Goal: Task Accomplishment & Management: Use online tool/utility

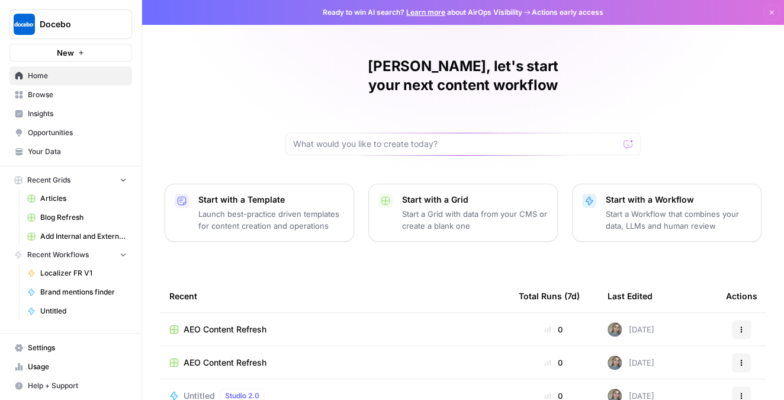
click at [122, 176] on icon "button" at bounding box center [123, 179] width 8 height 8
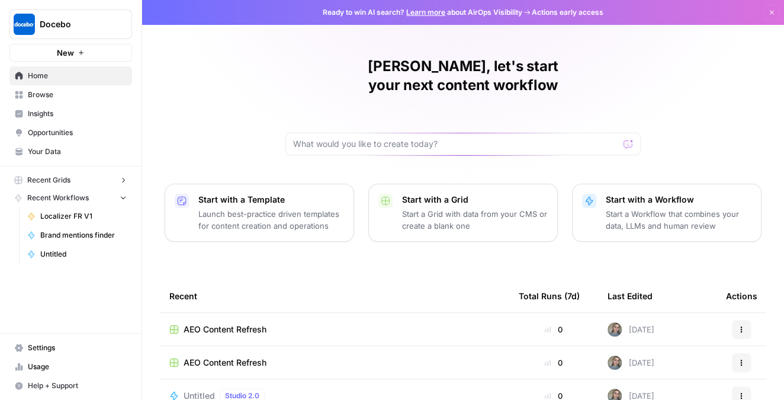
click at [121, 176] on icon "button" at bounding box center [123, 180] width 8 height 8
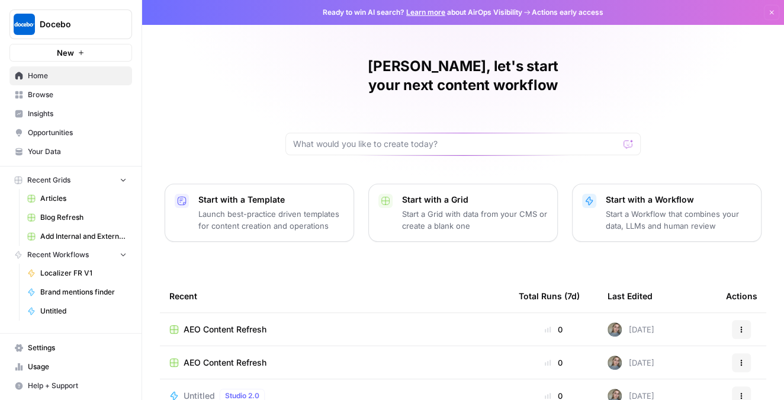
click at [65, 89] on span "Browse" at bounding box center [77, 94] width 99 height 11
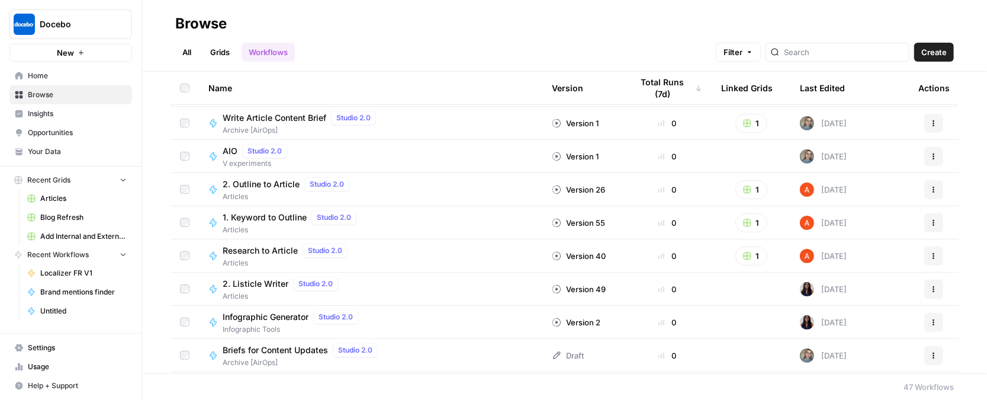
scroll to position [663, 0]
click at [223, 52] on link "Grids" at bounding box center [220, 52] width 34 height 19
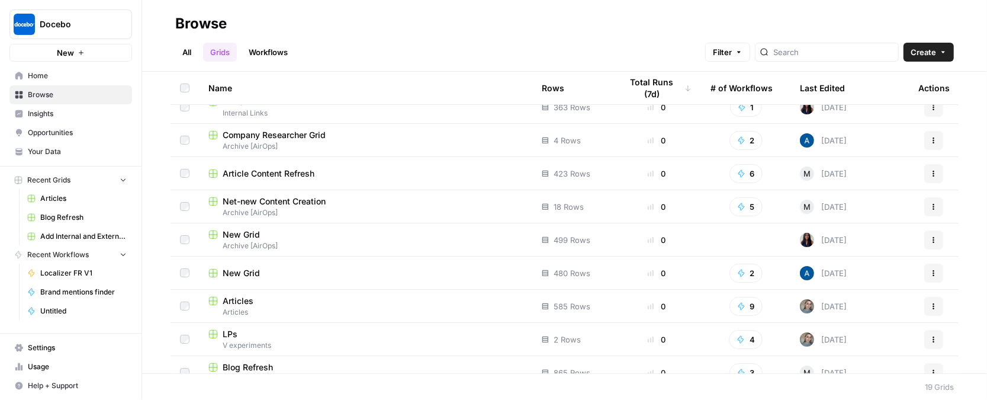
scroll to position [182, 0]
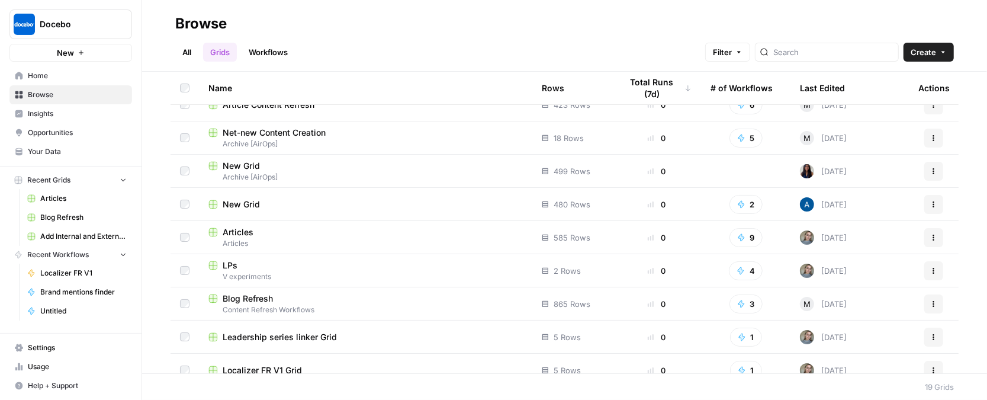
click at [369, 279] on span "V experiments" at bounding box center [365, 276] width 314 height 11
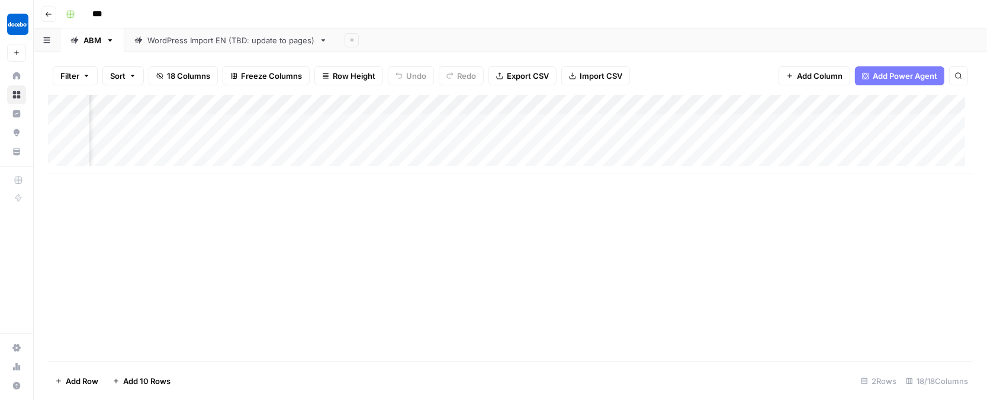
scroll to position [0, 1170]
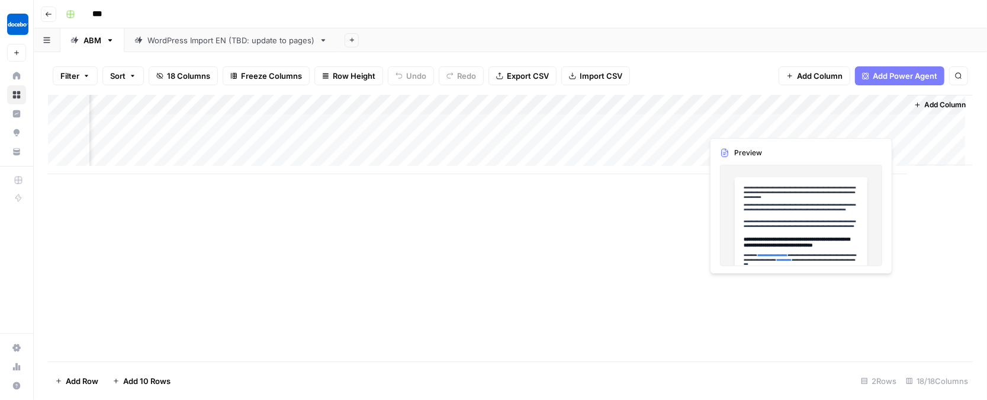
click at [855, 117] on div "Add Column" at bounding box center [510, 134] width 925 height 79
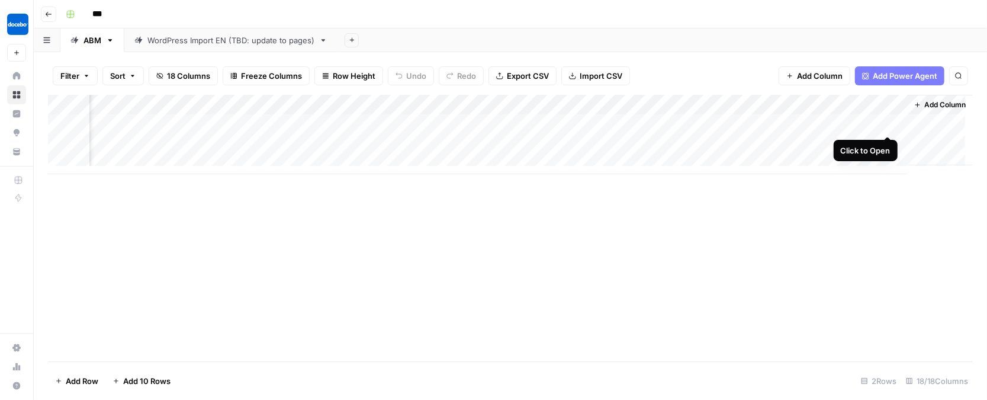
click at [890, 125] on div "Add Column" at bounding box center [510, 134] width 925 height 79
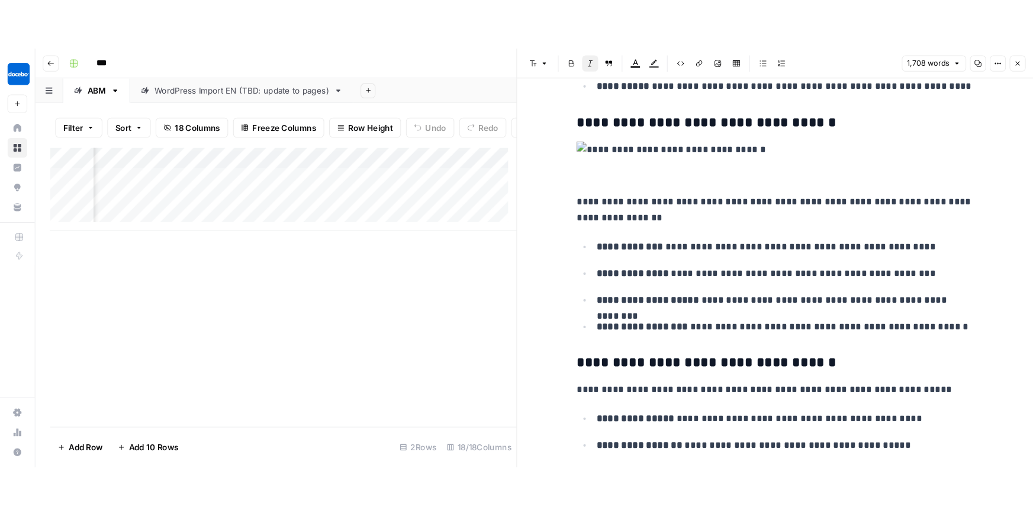
scroll to position [3917, 0]
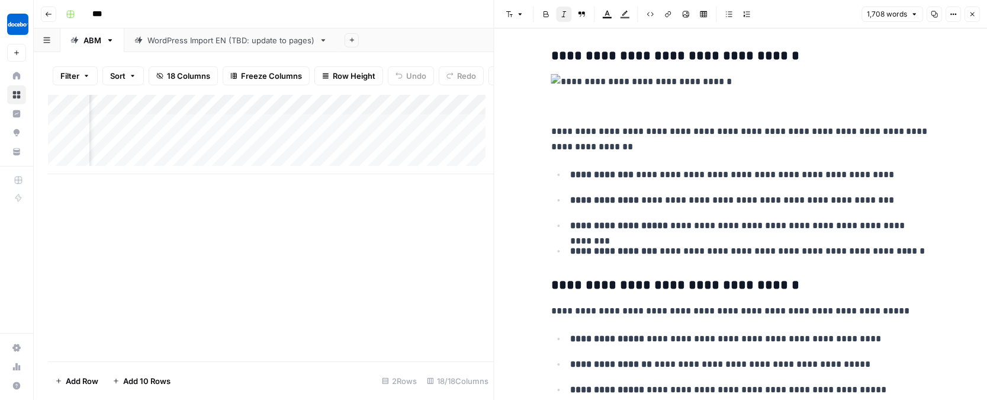
click at [970, 15] on icon "button" at bounding box center [972, 14] width 7 height 7
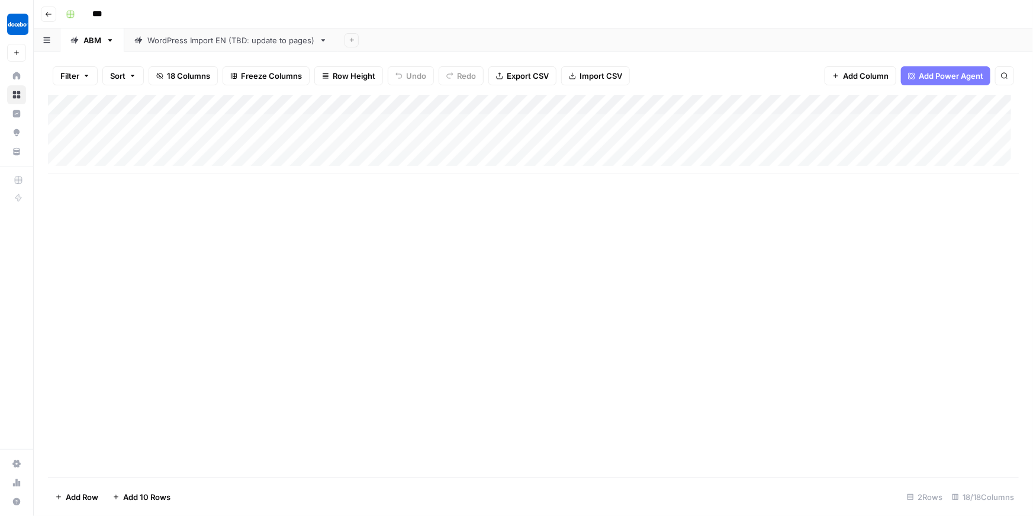
click at [146, 153] on div "Add Column" at bounding box center [533, 134] width 971 height 79
click at [146, 160] on div "Add Column" at bounding box center [533, 134] width 971 height 79
click at [117, 162] on div "Add Column" at bounding box center [533, 144] width 971 height 99
type textarea "**********"
click at [162, 252] on div "Add Column" at bounding box center [533, 286] width 971 height 383
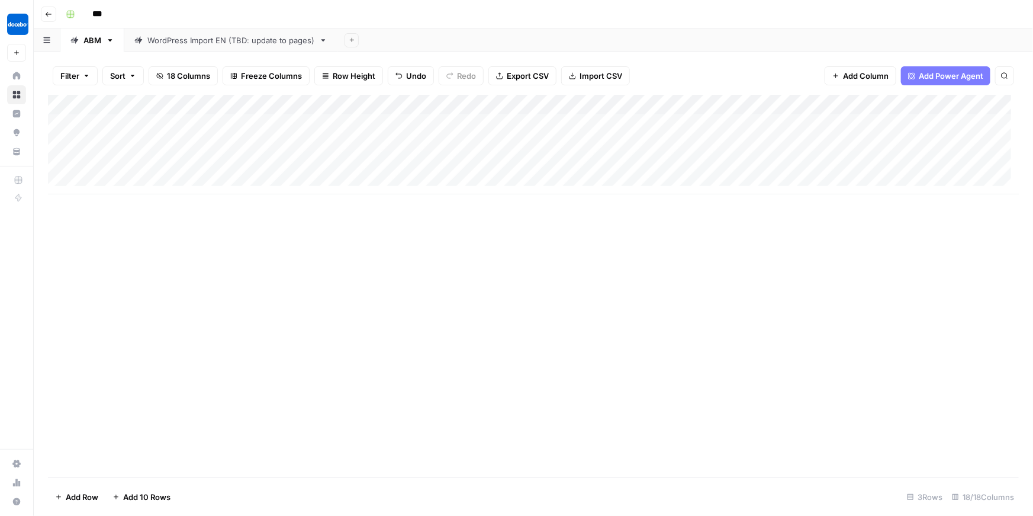
click at [246, 164] on div "Add Column" at bounding box center [533, 144] width 971 height 99
click at [272, 168] on div "Add Column" at bounding box center [533, 144] width 971 height 99
click at [338, 160] on div "Add Column" at bounding box center [533, 144] width 971 height 99
click at [416, 269] on div "Add Column" at bounding box center [533, 286] width 971 height 383
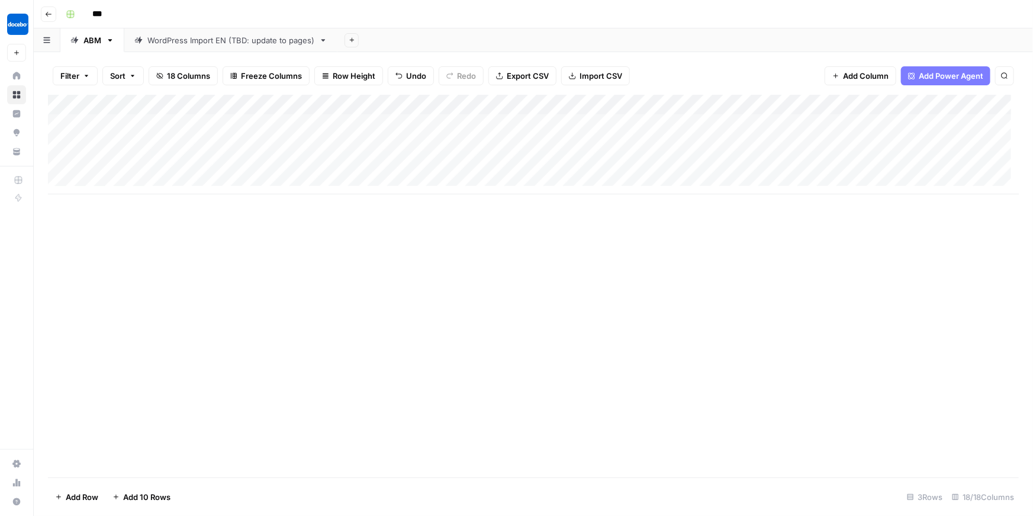
click at [457, 153] on div "Add Column" at bounding box center [533, 144] width 971 height 99
click at [489, 161] on div "Add Column" at bounding box center [533, 144] width 971 height 99
click at [531, 259] on div "Add Column" at bounding box center [533, 286] width 971 height 383
click at [580, 142] on div "Add Column" at bounding box center [533, 144] width 971 height 99
click at [582, 166] on div "Add Column" at bounding box center [533, 144] width 971 height 99
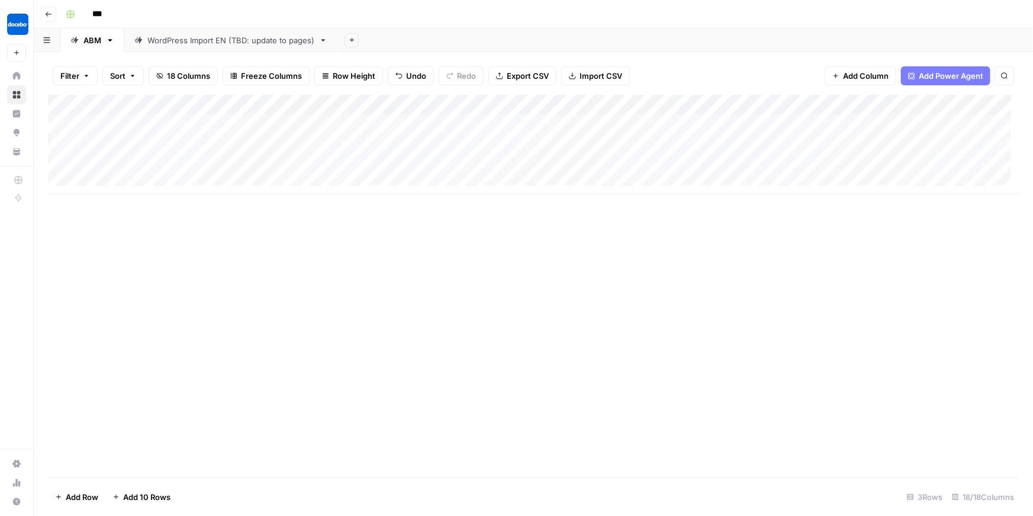
click at [597, 261] on div "Add Column" at bounding box center [533, 286] width 971 height 383
click at [674, 164] on div "Add Column" at bounding box center [533, 144] width 971 height 99
click at [594, 263] on div "Add Column" at bounding box center [533, 286] width 971 height 383
click at [682, 107] on div "Add Column" at bounding box center [533, 144] width 971 height 99
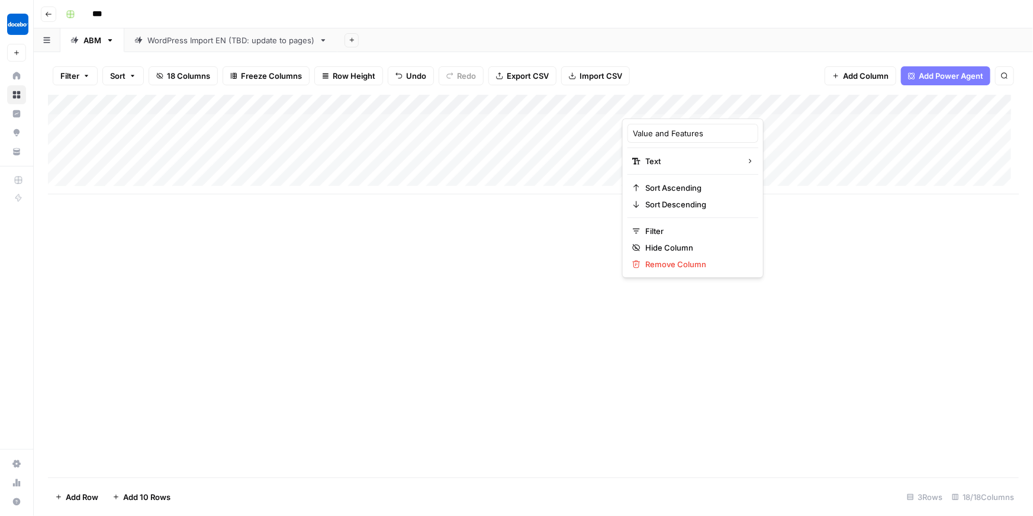
drag, startPoint x: 843, startPoint y: 253, endPoint x: 804, endPoint y: 188, distance: 75.5
click at [843, 253] on div "Add Column" at bounding box center [533, 286] width 971 height 383
click at [813, 163] on div "Add Column" at bounding box center [533, 144] width 971 height 99
click at [247, 213] on div "Add Column" at bounding box center [533, 286] width 971 height 383
click at [801, 168] on div "Add Column" at bounding box center [533, 144] width 971 height 99
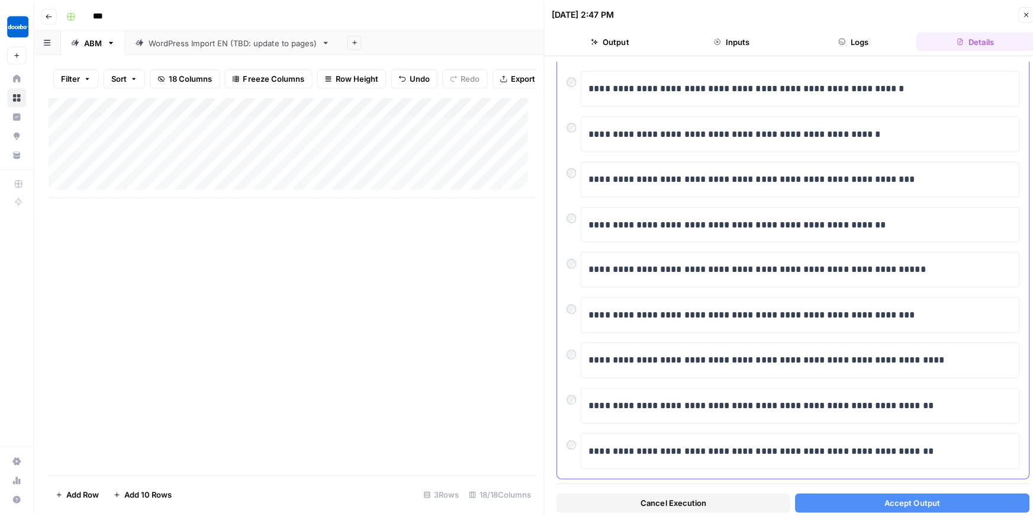
scroll to position [128, 0]
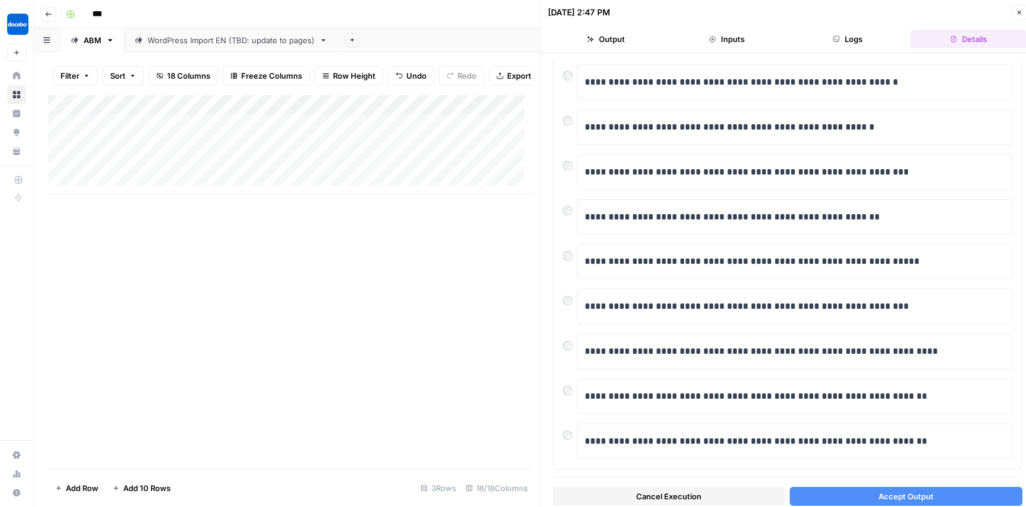
click at [846, 503] on button "Accept Output" at bounding box center [905, 496] width 232 height 19
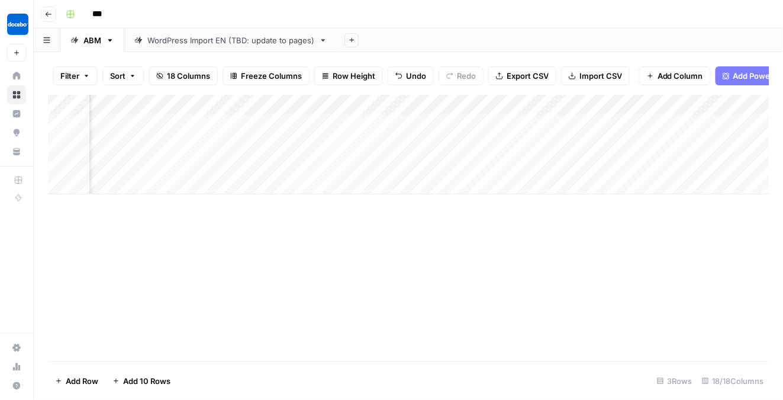
scroll to position [0, 730]
click at [312, 163] on div "Add Column" at bounding box center [409, 144] width 722 height 99
click at [370, 163] on div "Add Column" at bounding box center [409, 144] width 722 height 99
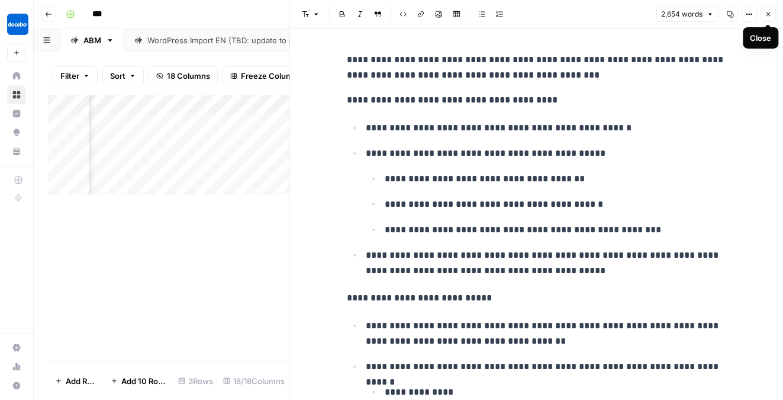
click at [769, 15] on icon "button" at bounding box center [768, 14] width 7 height 7
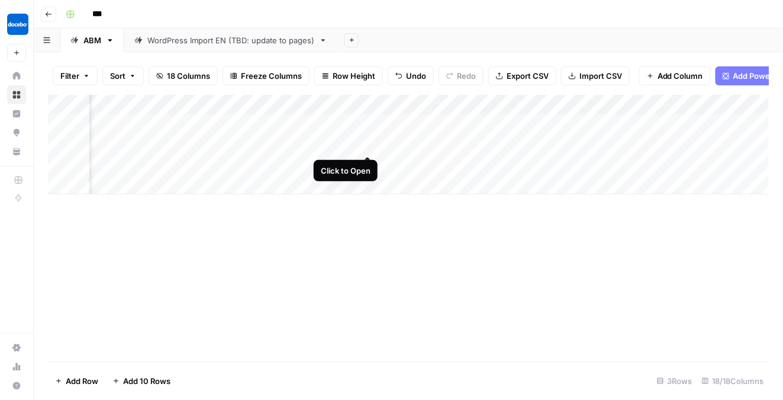
click at [364, 146] on div "Add Column" at bounding box center [409, 144] width 722 height 99
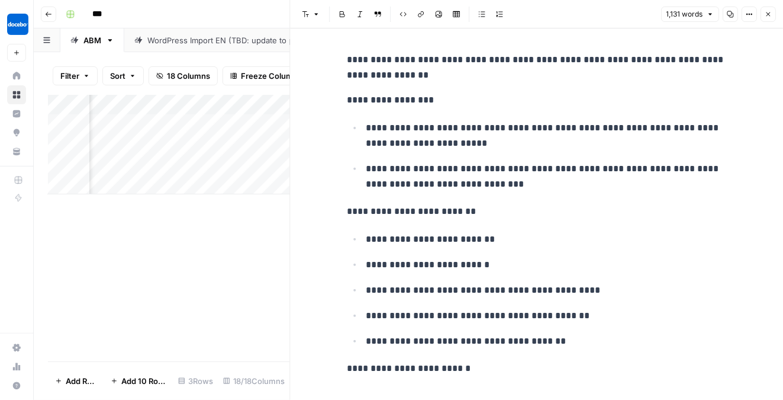
click at [769, 11] on icon "button" at bounding box center [768, 14] width 7 height 7
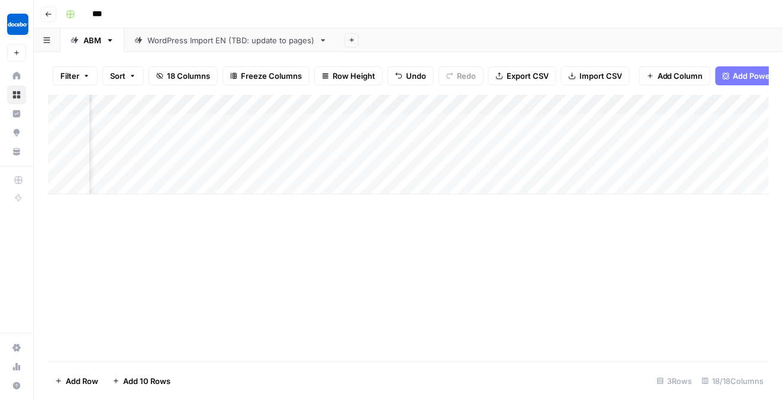
click at [364, 161] on div "Add Column" at bounding box center [409, 144] width 722 height 99
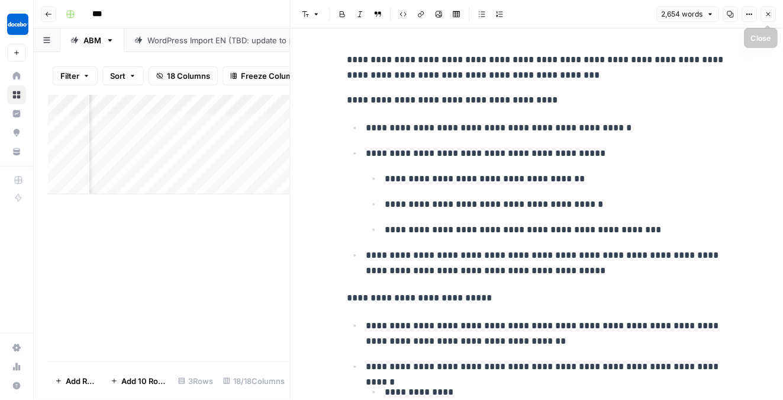
click at [772, 17] on button "Close" at bounding box center [768, 14] width 15 height 15
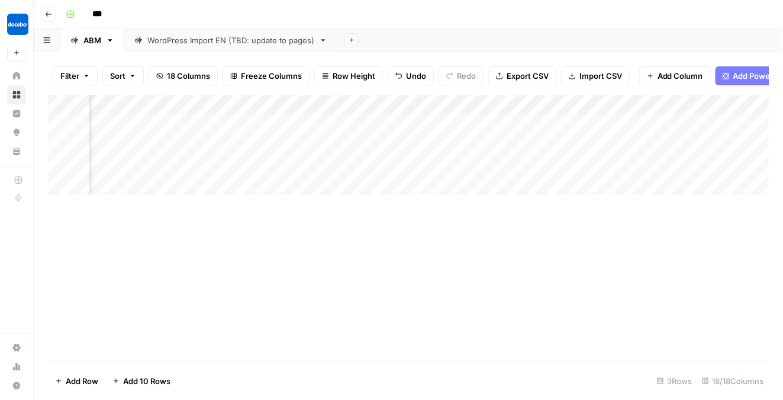
scroll to position [0, 801]
click at [615, 165] on div "Add Column" at bounding box center [409, 144] width 722 height 99
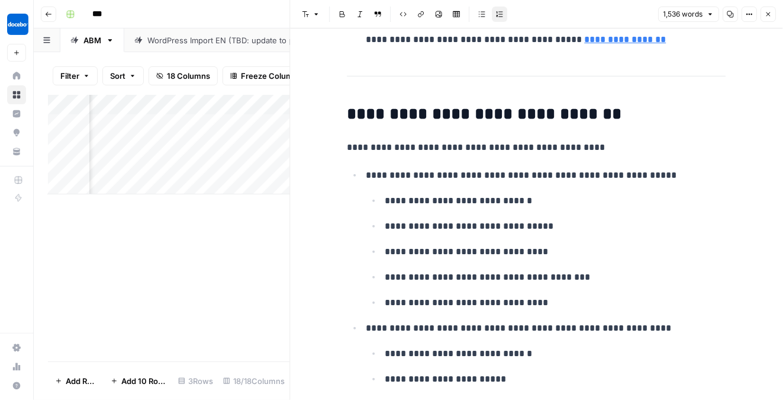
scroll to position [2035, 0]
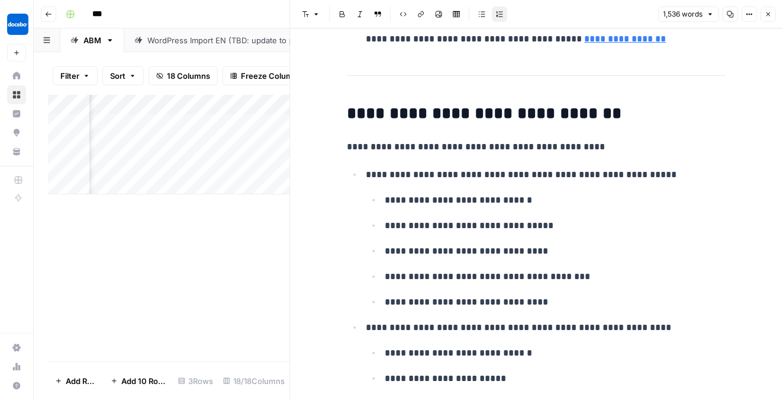
click at [769, 12] on icon "button" at bounding box center [768, 14] width 7 height 7
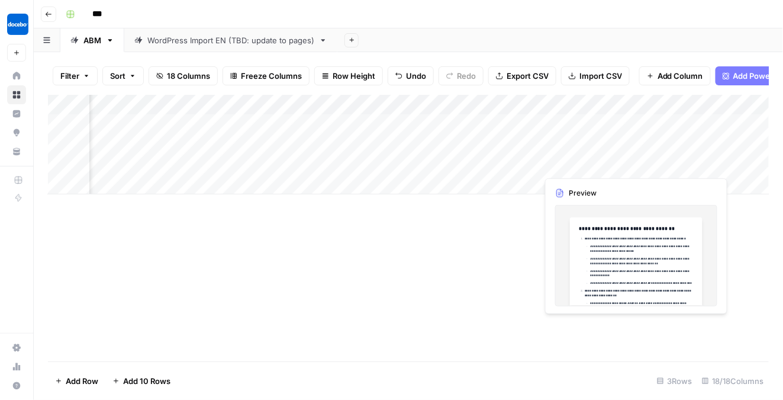
click at [661, 170] on div "Add Column" at bounding box center [409, 144] width 722 height 99
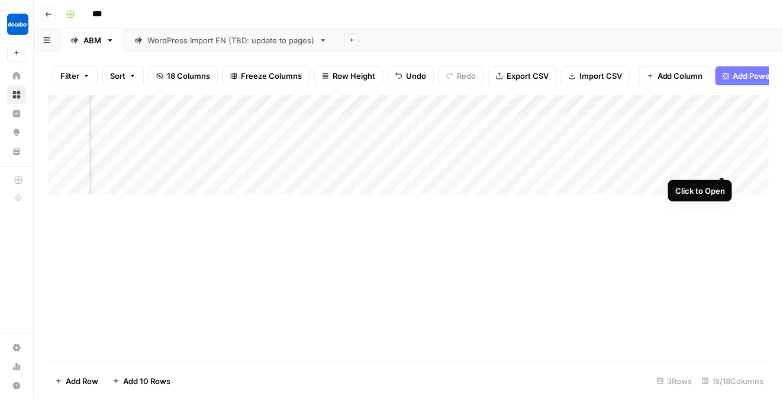
click at [725, 160] on div "Add Column" at bounding box center [409, 144] width 722 height 99
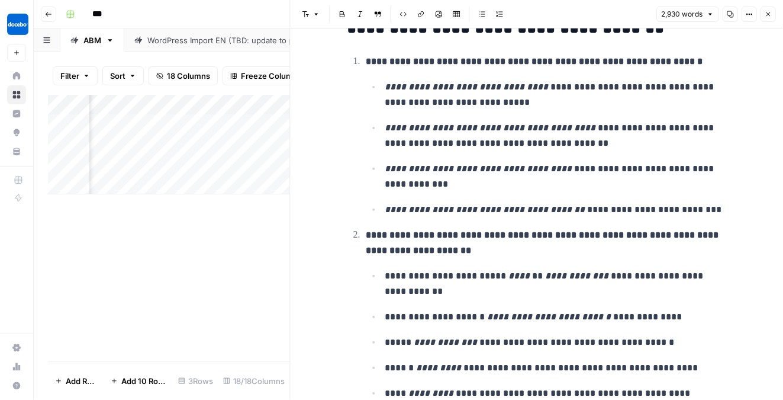
scroll to position [64, 0]
